Goal: Information Seeking & Learning: Learn about a topic

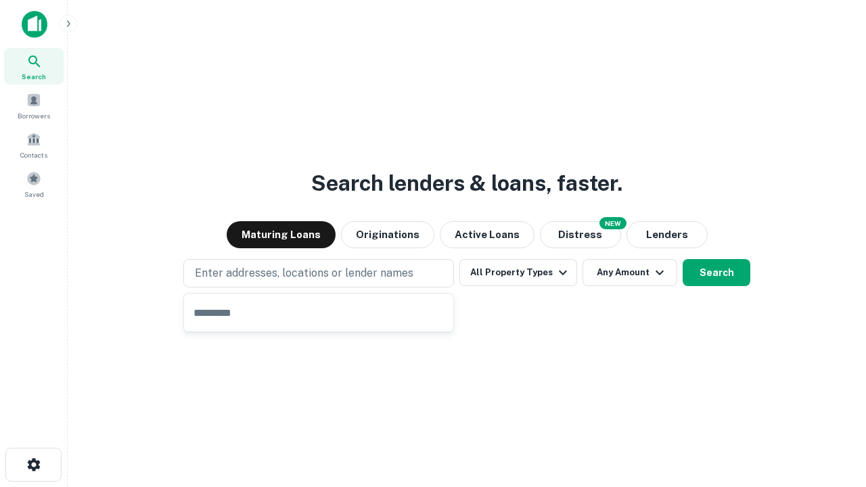
type input "**********"
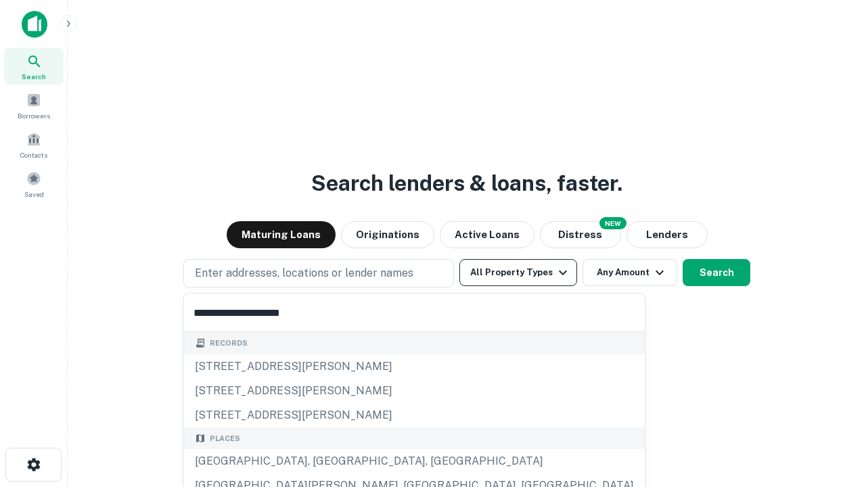
click at [518, 273] on button "All Property Types" at bounding box center [518, 272] width 118 height 27
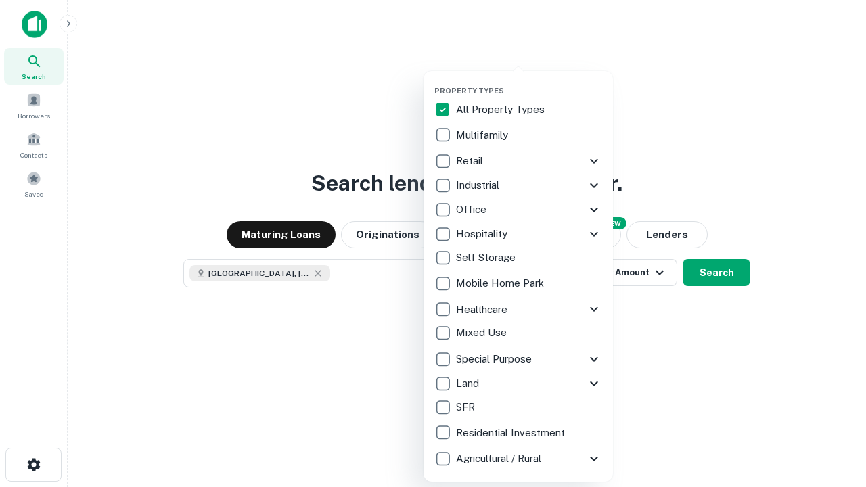
click at [529, 82] on button "button" at bounding box center [528, 82] width 189 height 1
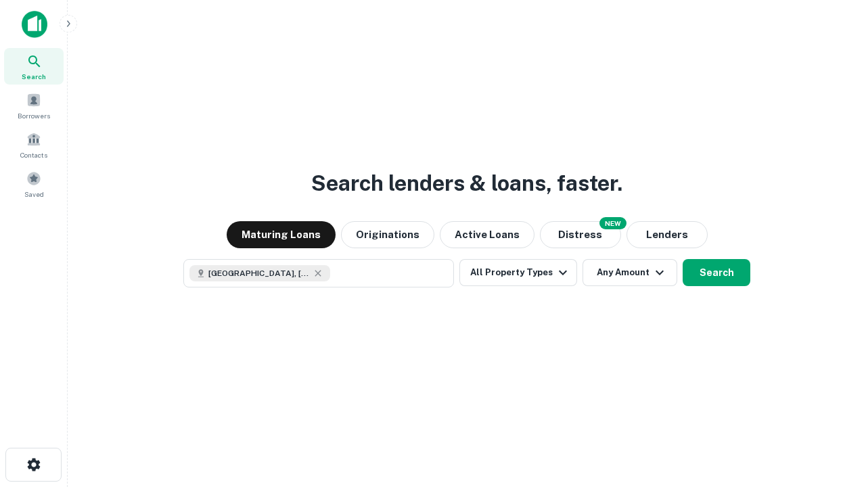
scroll to position [22, 0]
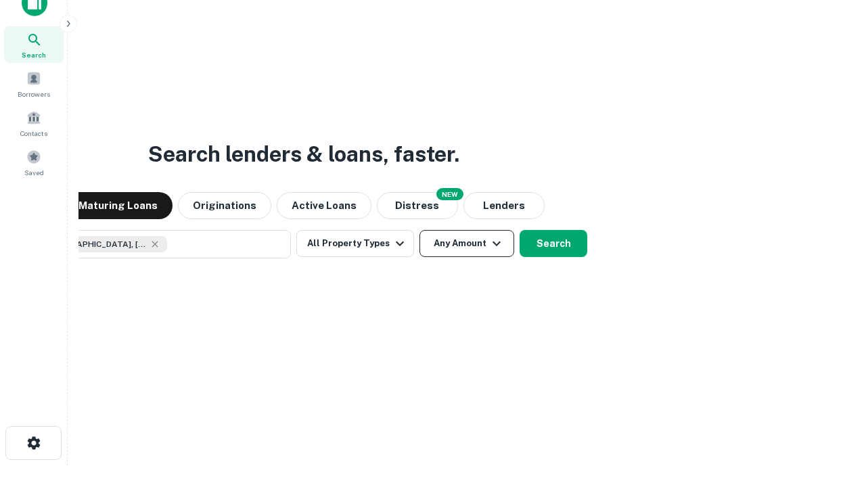
click at [419, 230] on button "Any Amount" at bounding box center [466, 243] width 95 height 27
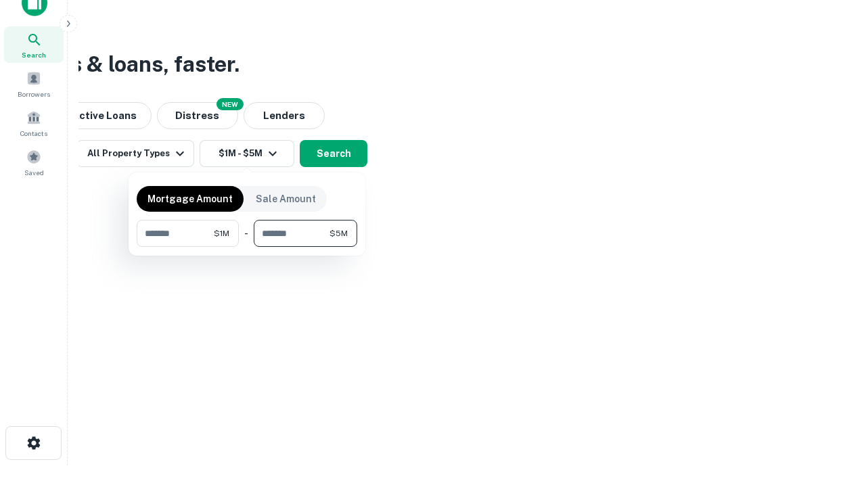
type input "*******"
click at [247, 247] on button "button" at bounding box center [247, 247] width 220 height 1
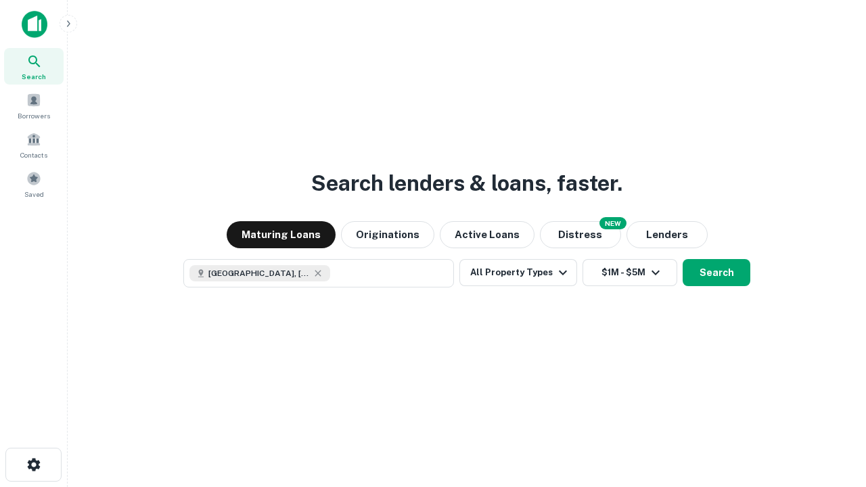
scroll to position [22, 0]
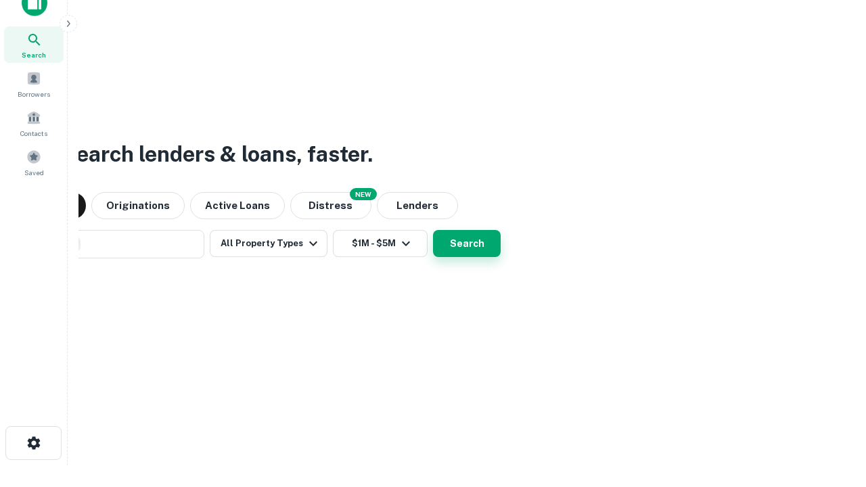
click at [433, 230] on button "Search" at bounding box center [467, 243] width 68 height 27
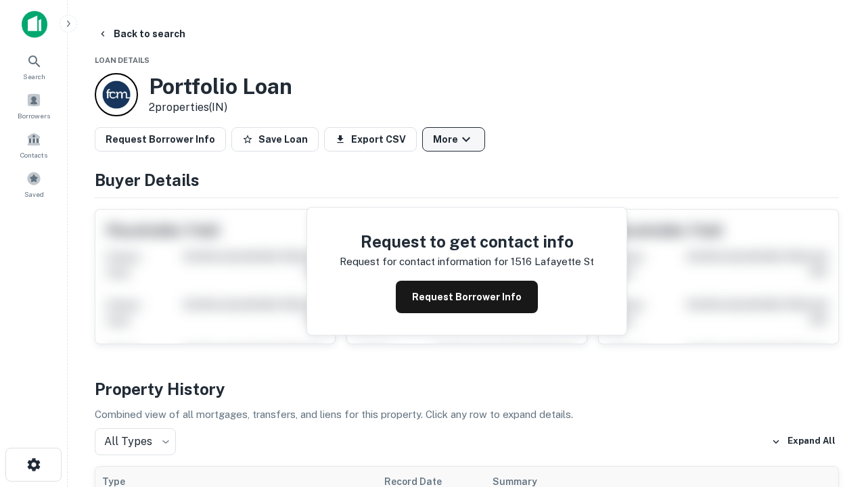
click at [453, 139] on button "More" at bounding box center [453, 139] width 63 height 24
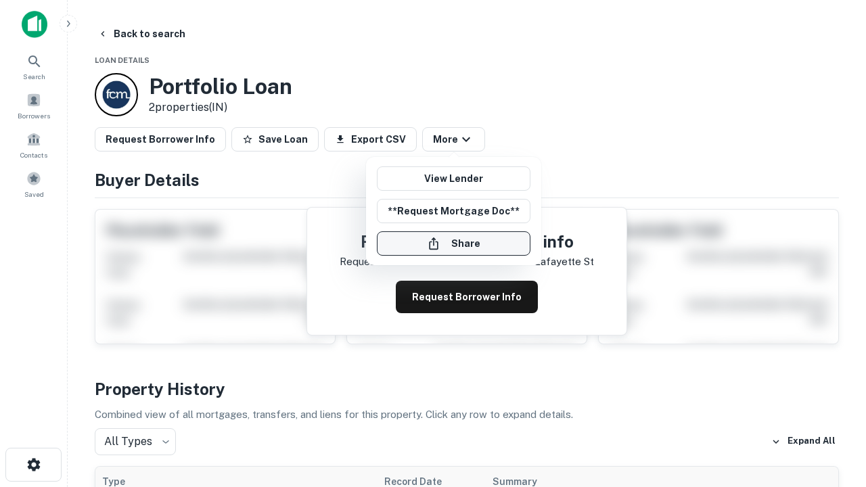
click at [453, 243] on button "Share" at bounding box center [454, 243] width 154 height 24
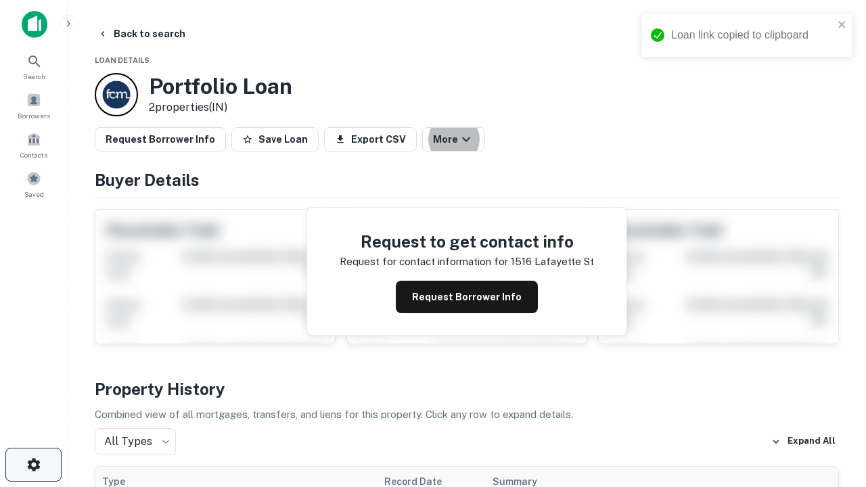
click at [33, 465] on icon "button" at bounding box center [34, 464] width 16 height 16
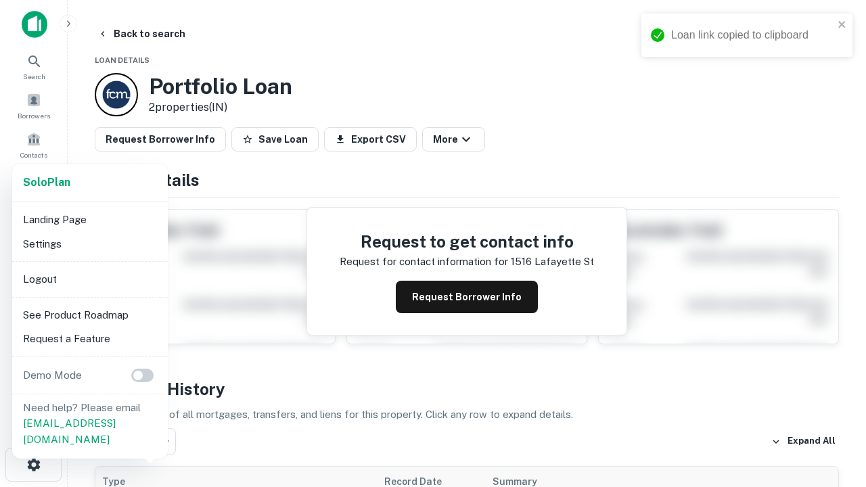
click at [89, 279] on li "Logout" at bounding box center [90, 279] width 145 height 24
